Goal: Navigation & Orientation: Find specific page/section

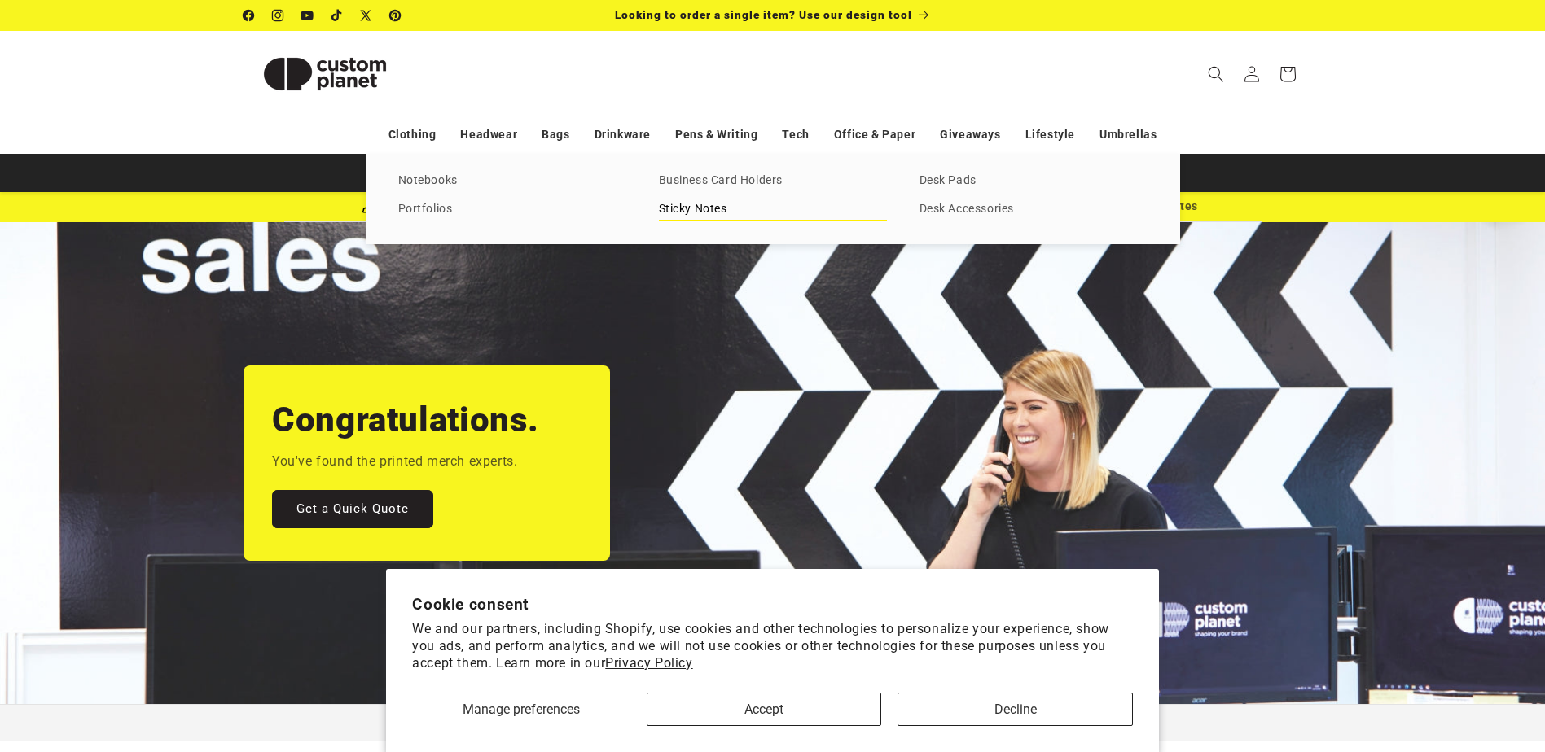
click at [662, 201] on link "Sticky Notes" at bounding box center [773, 210] width 228 height 22
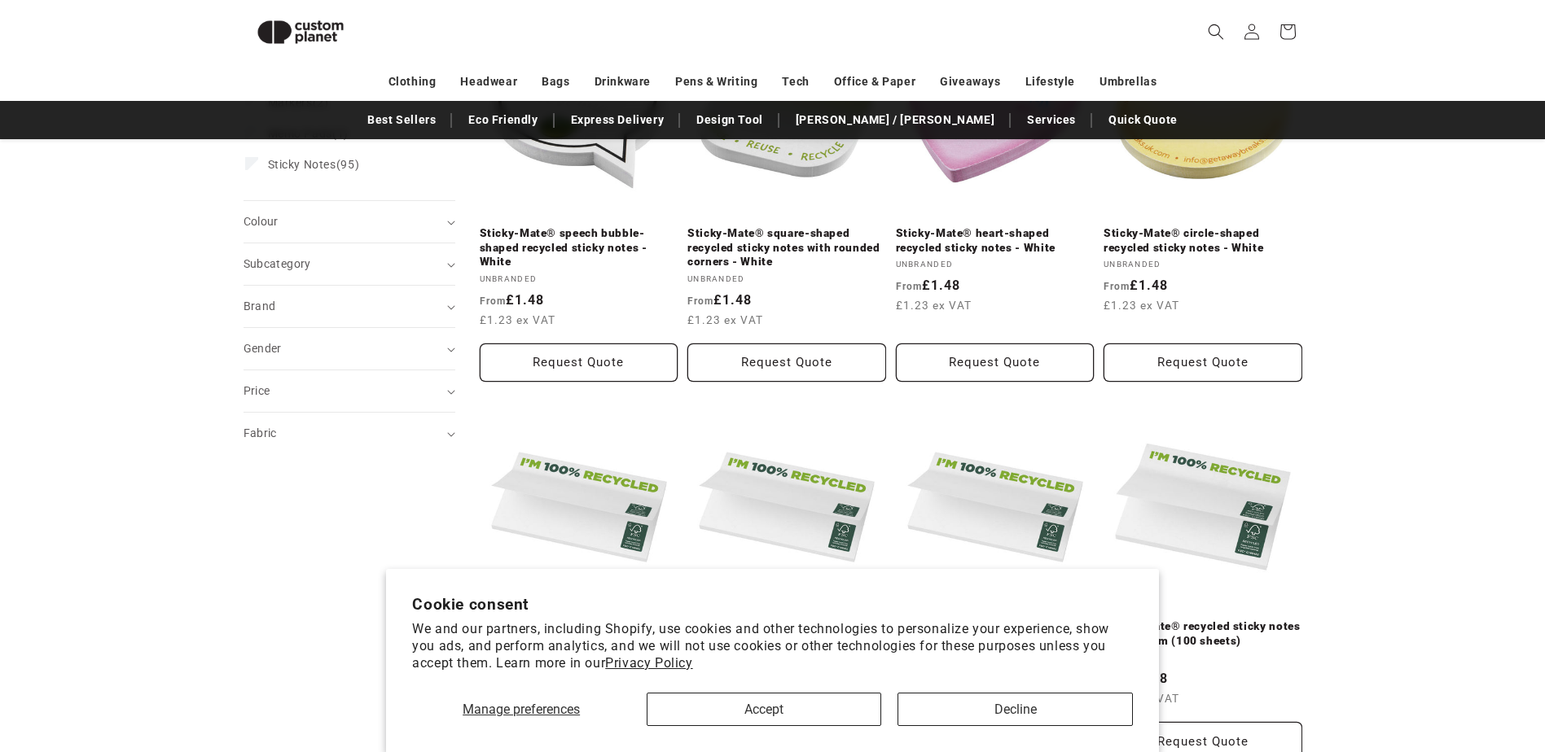
scroll to position [385, 0]
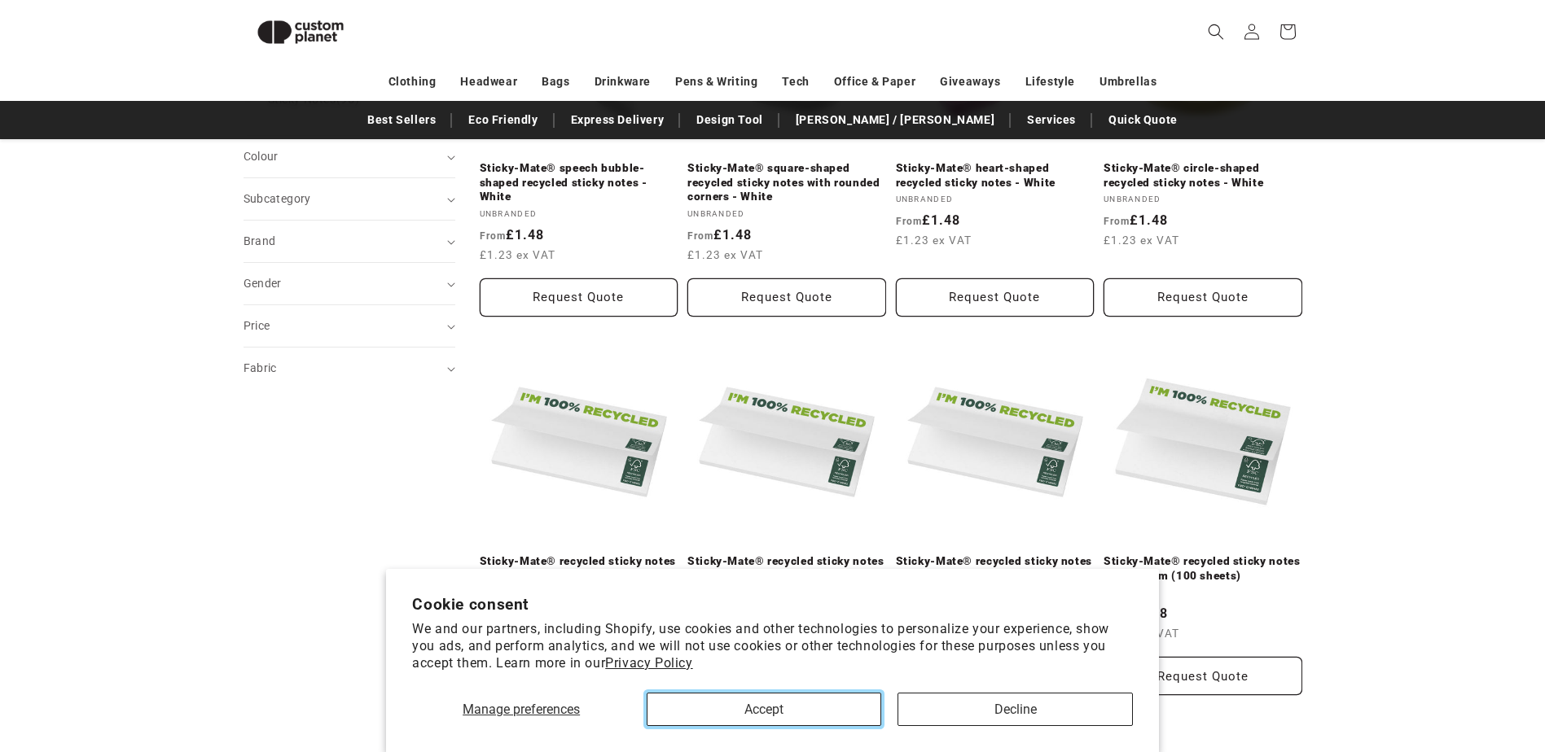
click at [804, 715] on button "Accept" at bounding box center [763, 709] width 234 height 33
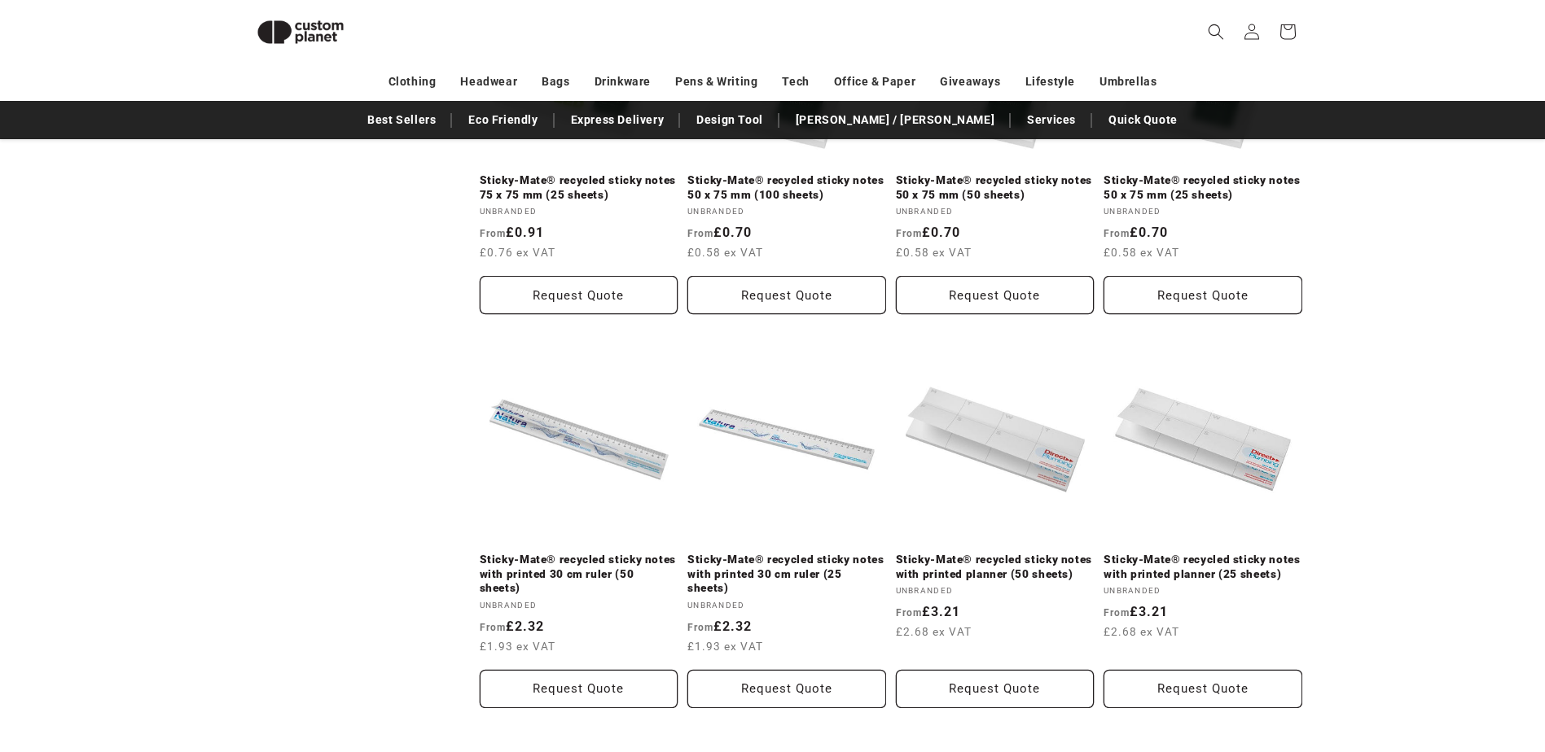
scroll to position [1851, 0]
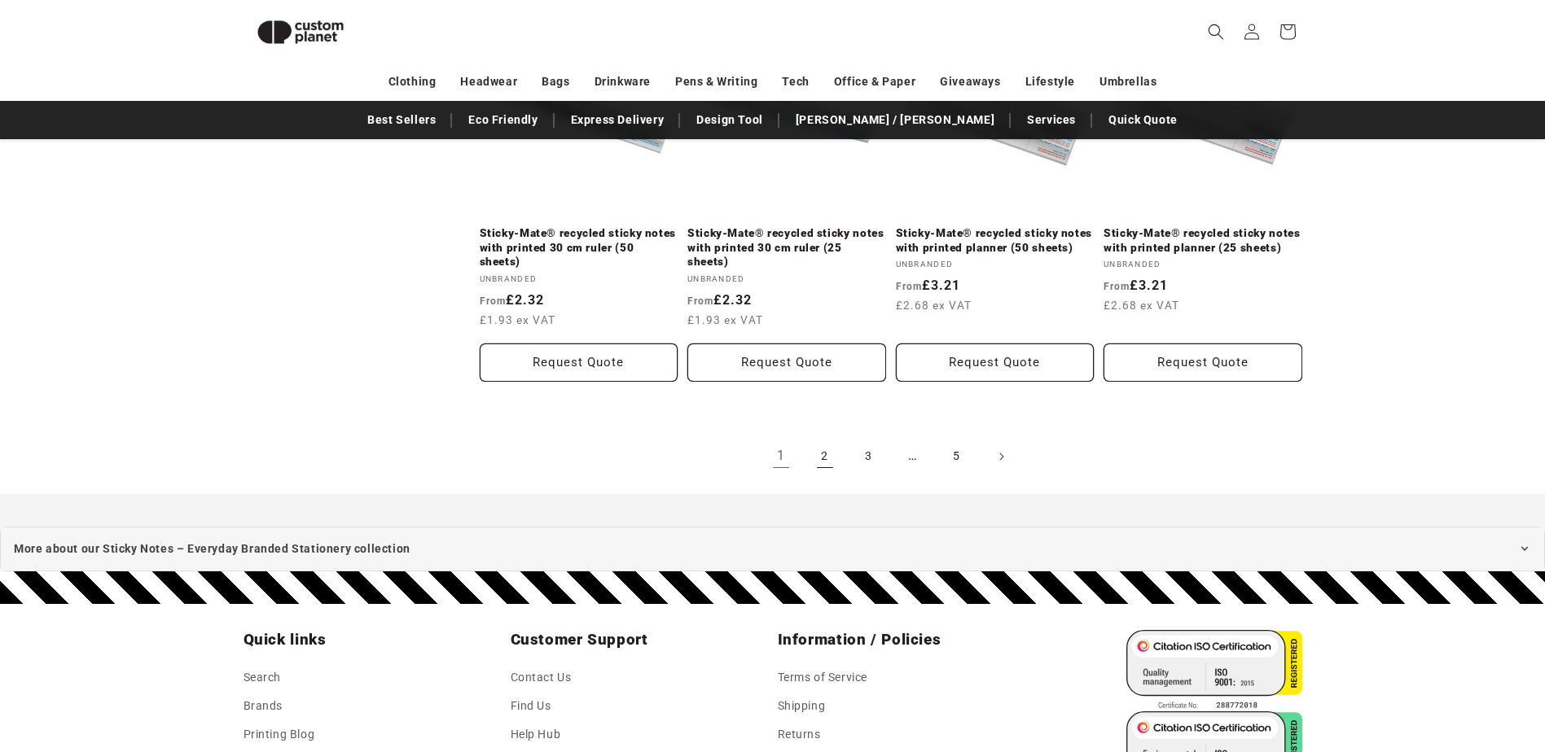
click at [830, 446] on link "2" at bounding box center [825, 457] width 36 height 36
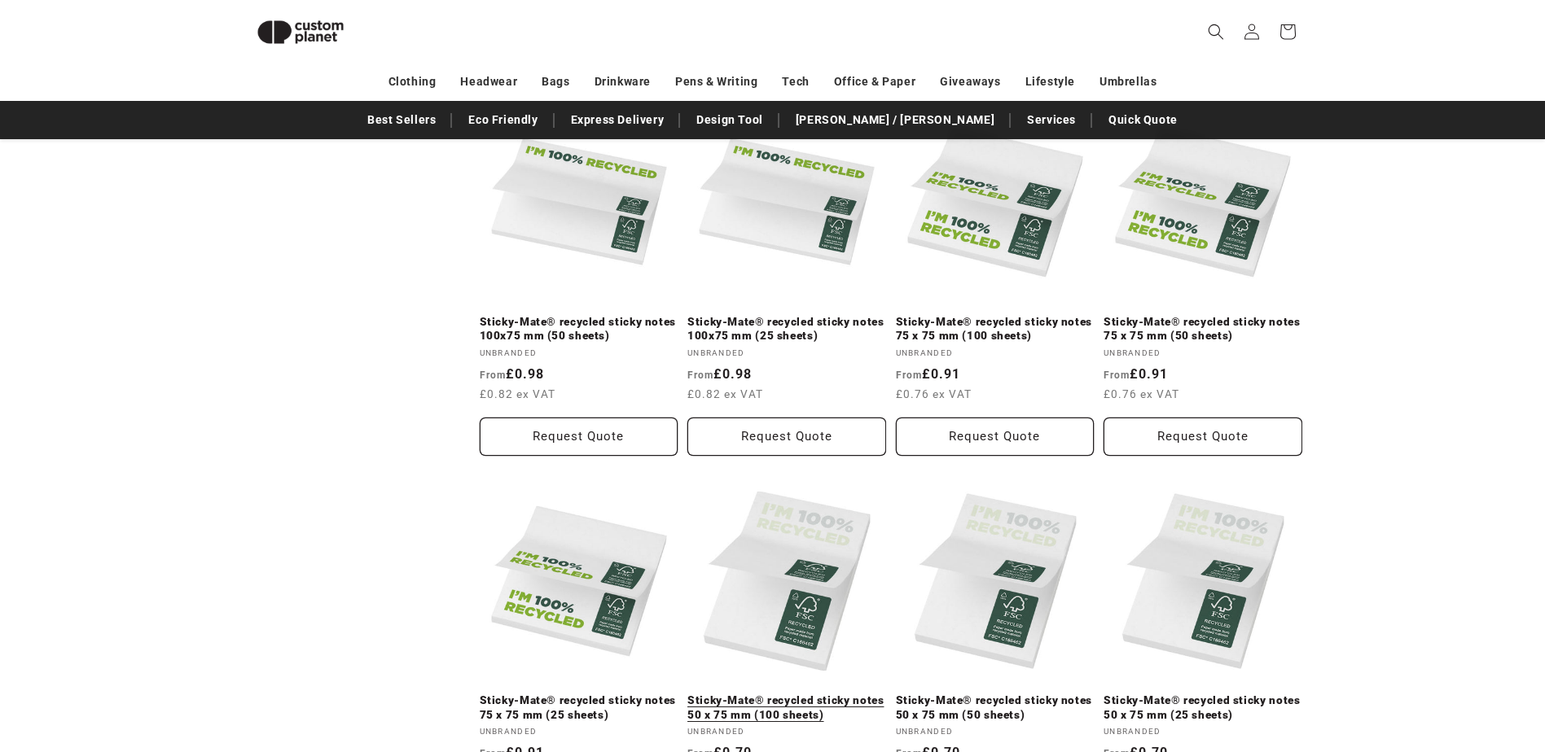
scroll to position [629, 0]
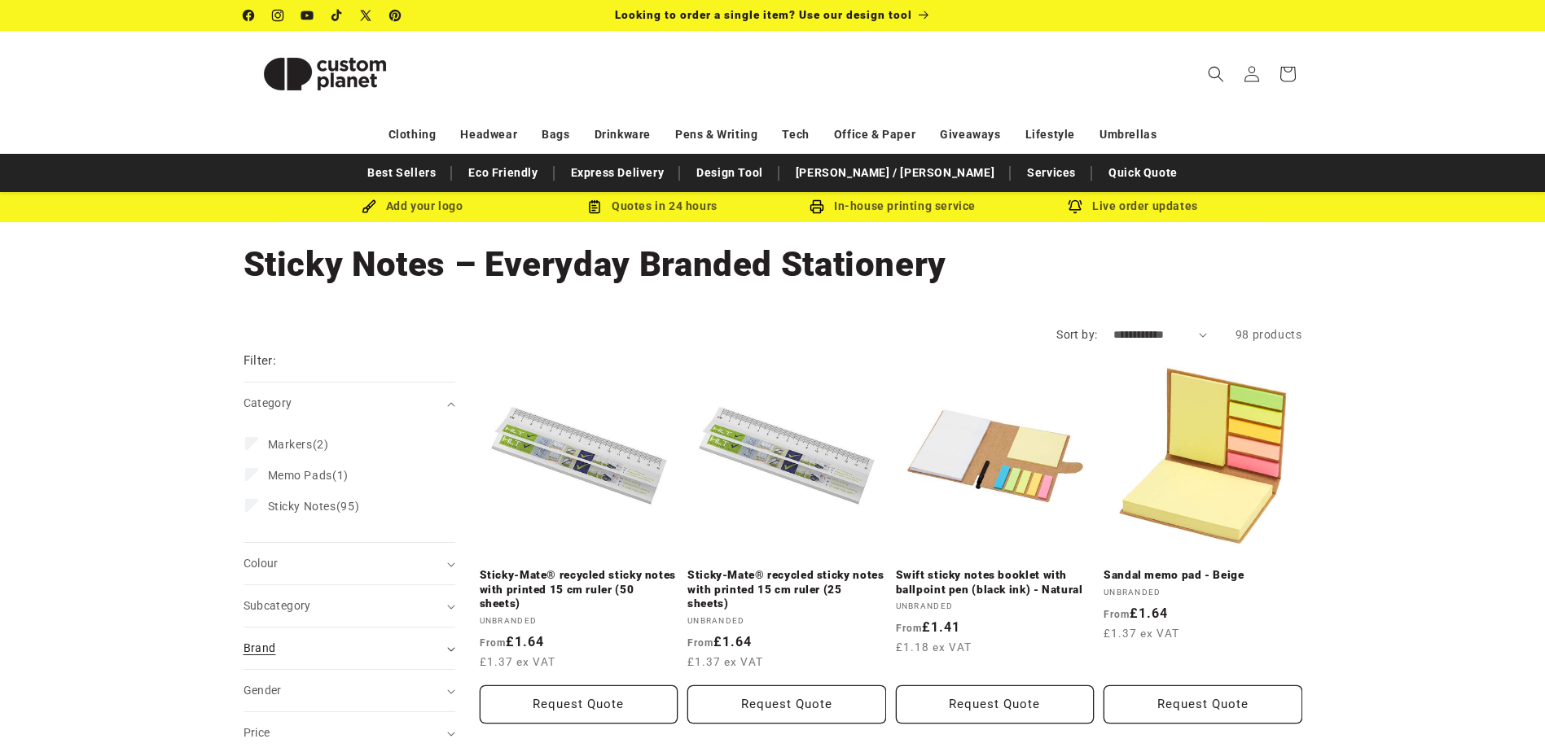
click at [433, 644] on div "Brand (0)" at bounding box center [342, 648] width 198 height 17
